Goal: Navigation & Orientation: Find specific page/section

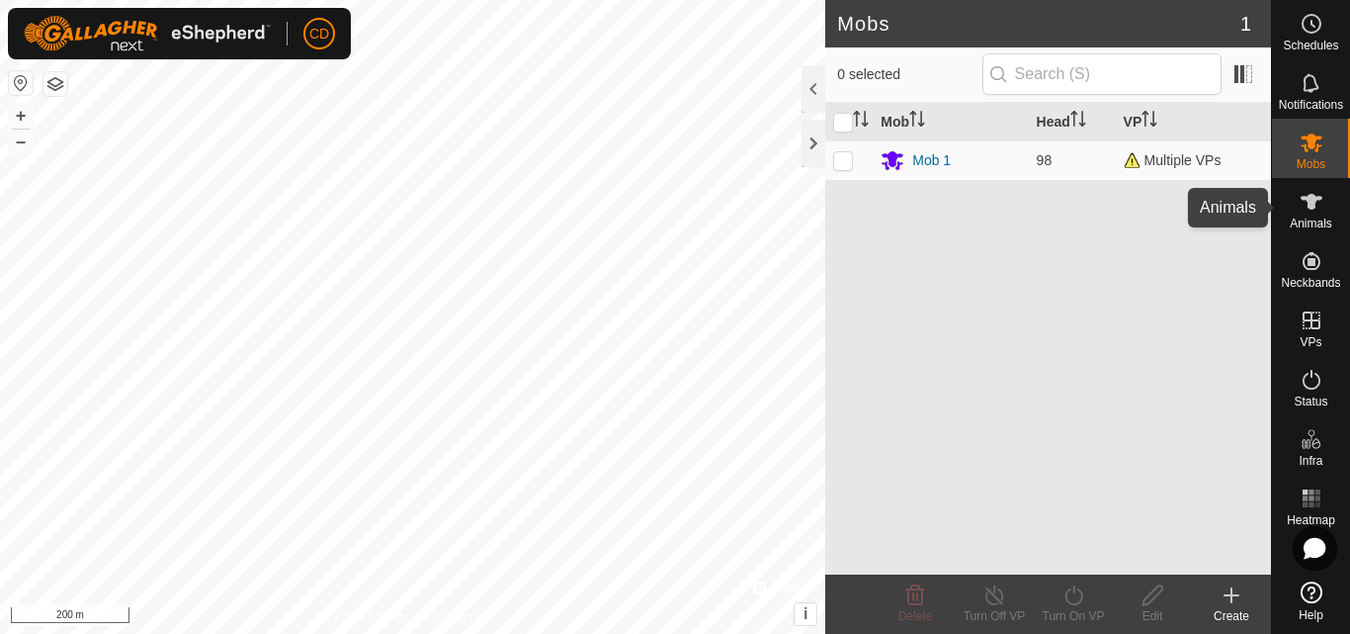
click at [1324, 198] on es-animals-svg-icon at bounding box center [1312, 202] width 36 height 32
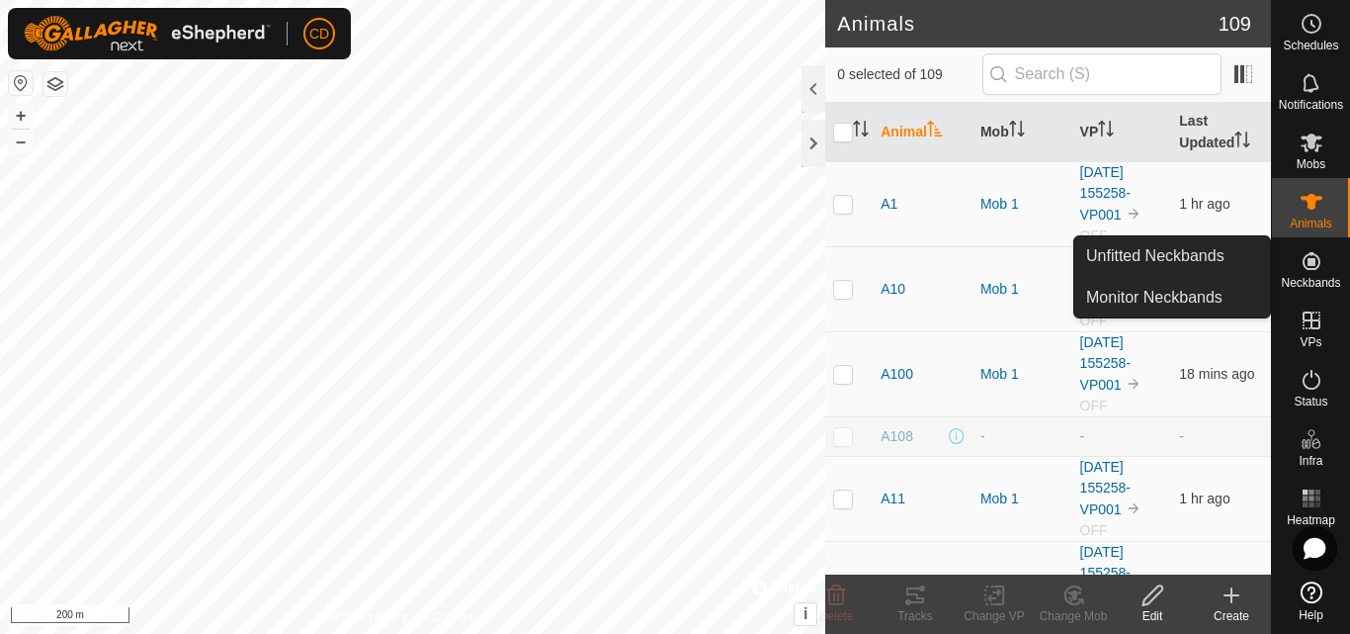
click at [1305, 274] on es-neckbands-svg-icon at bounding box center [1312, 261] width 36 height 32
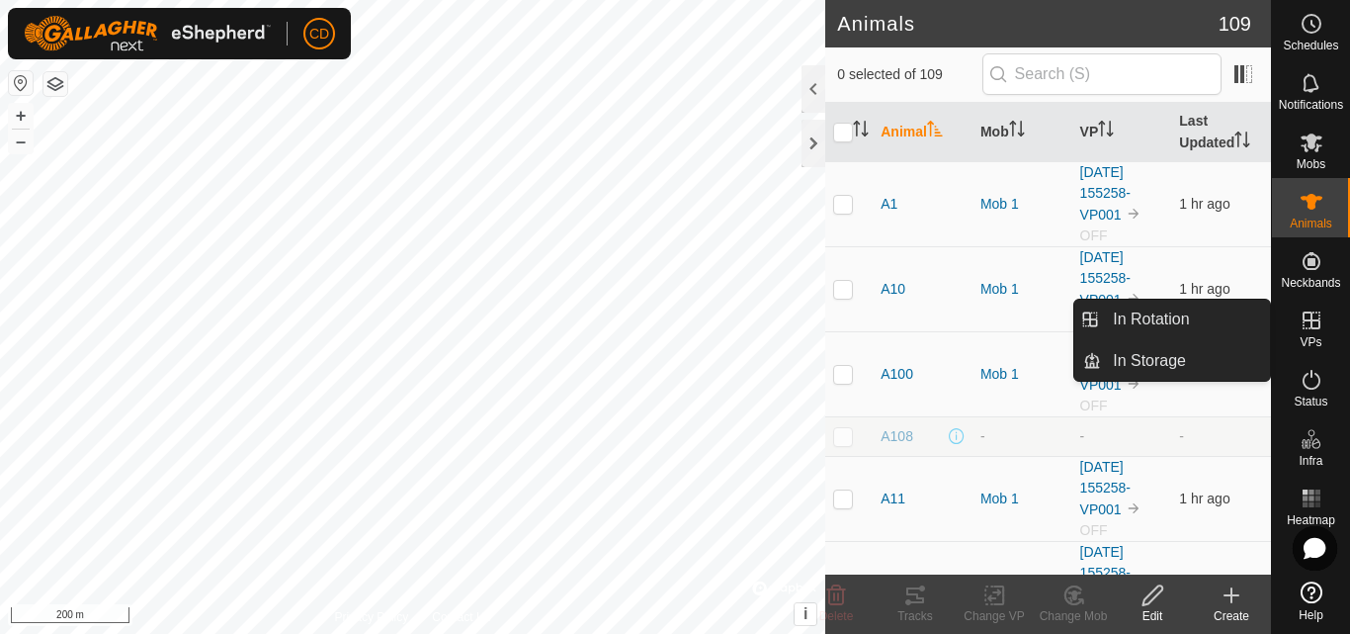
click at [1311, 329] on icon at bounding box center [1312, 320] width 24 height 24
click at [1180, 355] on link "In Storage" at bounding box center [1185, 361] width 169 height 40
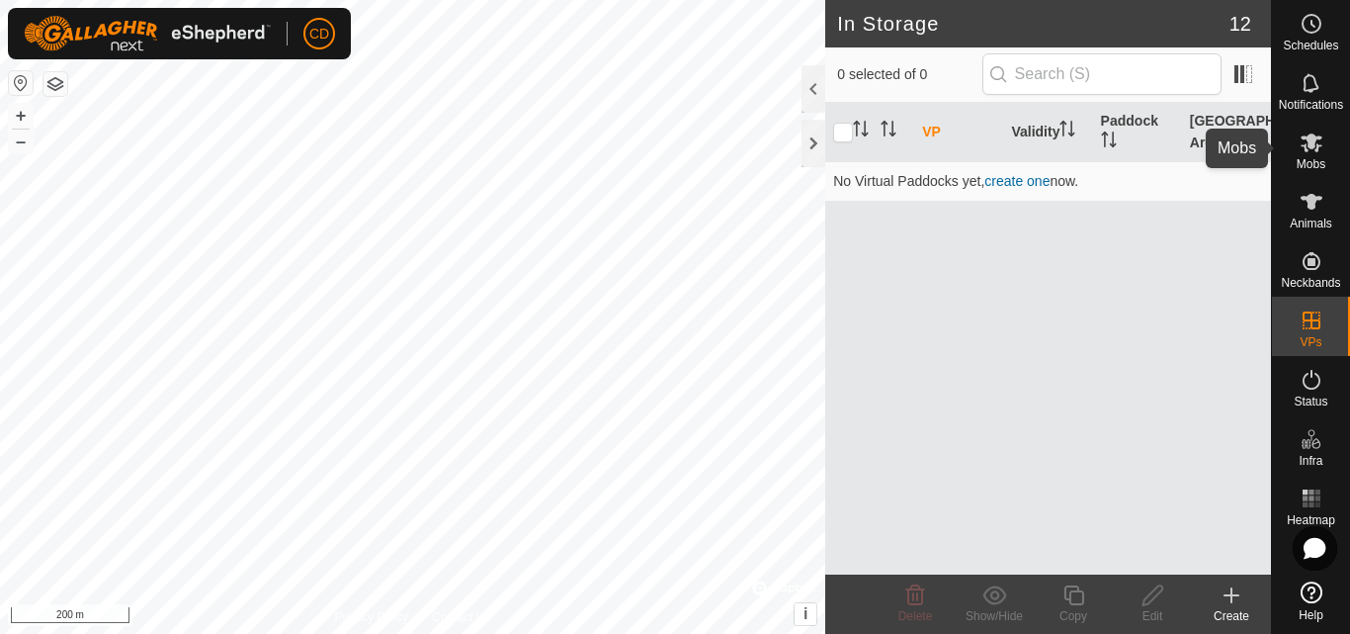
click at [1329, 160] on div "Mobs" at bounding box center [1311, 148] width 78 height 59
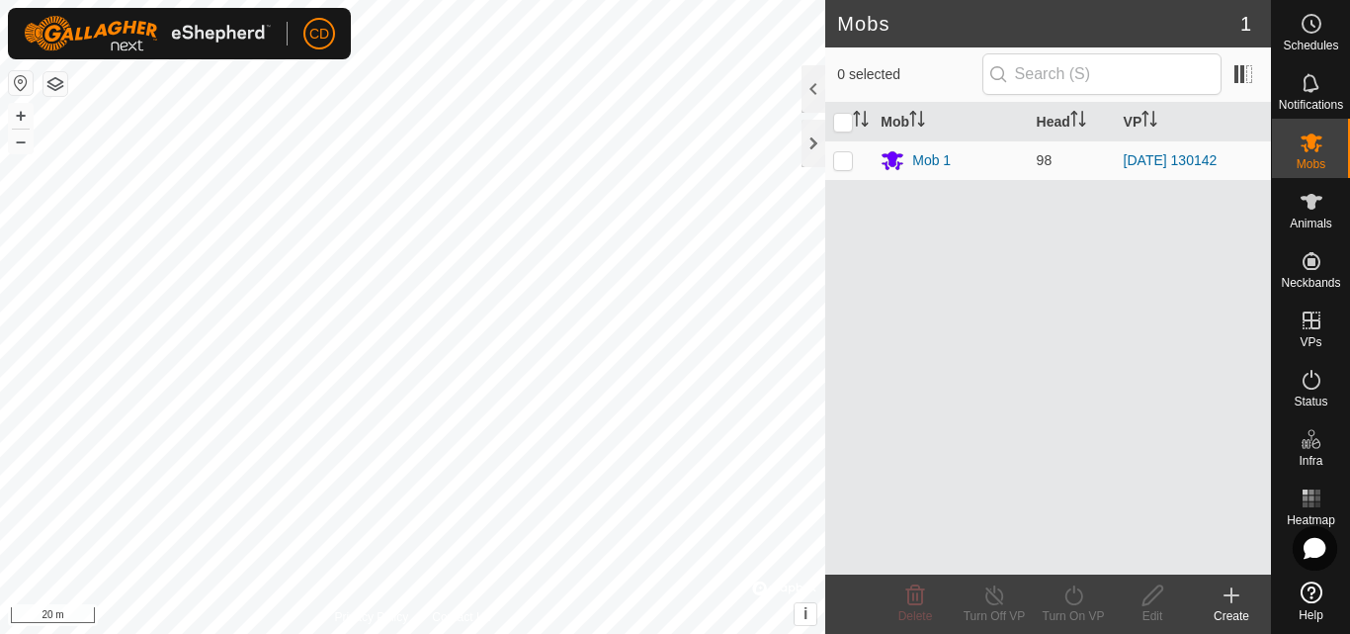
click at [490, 0] on html "CD Schedules Notifications Mobs Animals Neckbands VPs Status Infra Heatmap Help…" at bounding box center [675, 317] width 1350 height 634
click at [351, 76] on div "CD My Account Settings Logout Schedules Notifications Mobs Animals Neckbands VP…" at bounding box center [675, 317] width 1350 height 634
click at [958, 218] on div "Mobs 1 0 selected Mob Head VP Mob 1 98 2025-06-17 130142 Delete Turn Off VP Tur…" at bounding box center [635, 317] width 1271 height 634
